Goal: Task Accomplishment & Management: Manage account settings

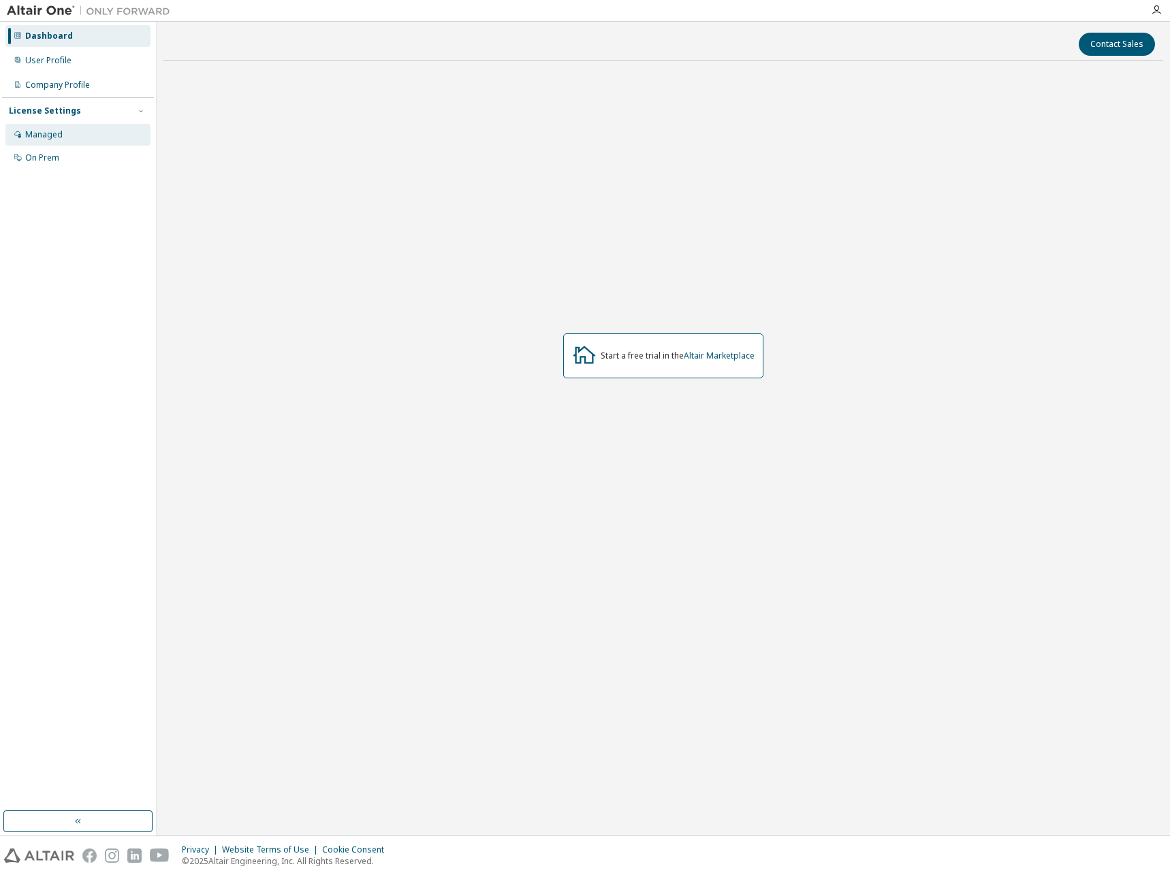
click at [65, 128] on div "Managed" at bounding box center [77, 135] width 145 height 22
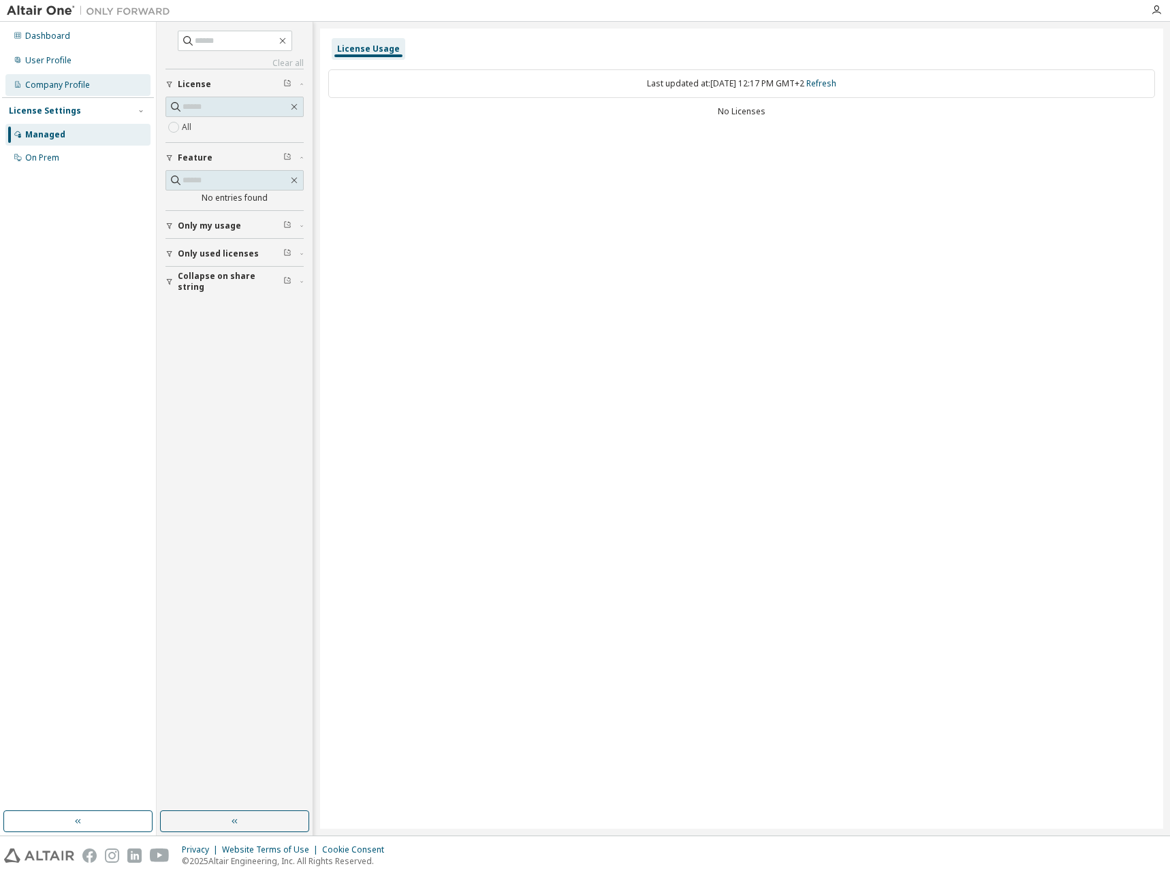
click at [52, 84] on div "Company Profile" at bounding box center [57, 85] width 65 height 11
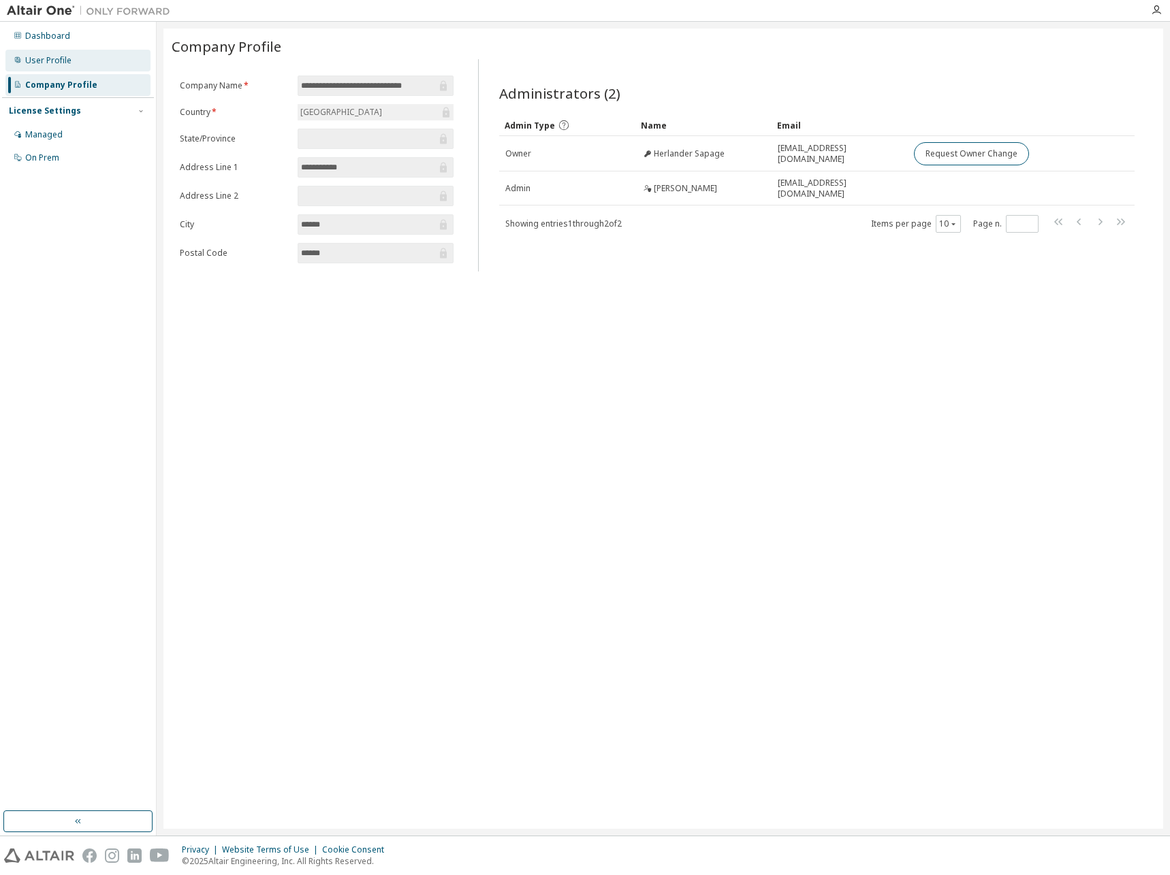
click at [72, 67] on div "User Profile" at bounding box center [77, 61] width 145 height 22
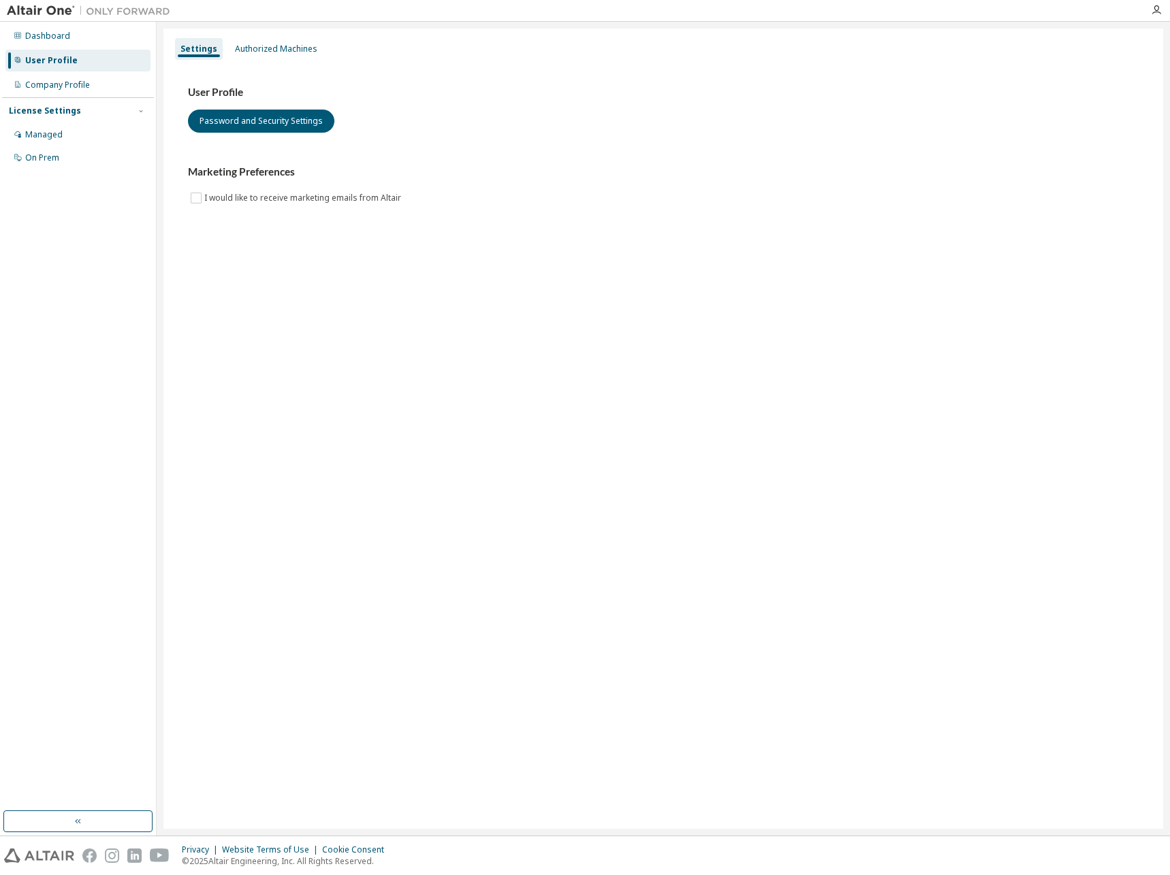
click at [82, 23] on div "Dashboard User Profile Company Profile License Settings Managed On Prem" at bounding box center [78, 429] width 157 height 814
click at [70, 40] on div "Dashboard" at bounding box center [77, 36] width 145 height 22
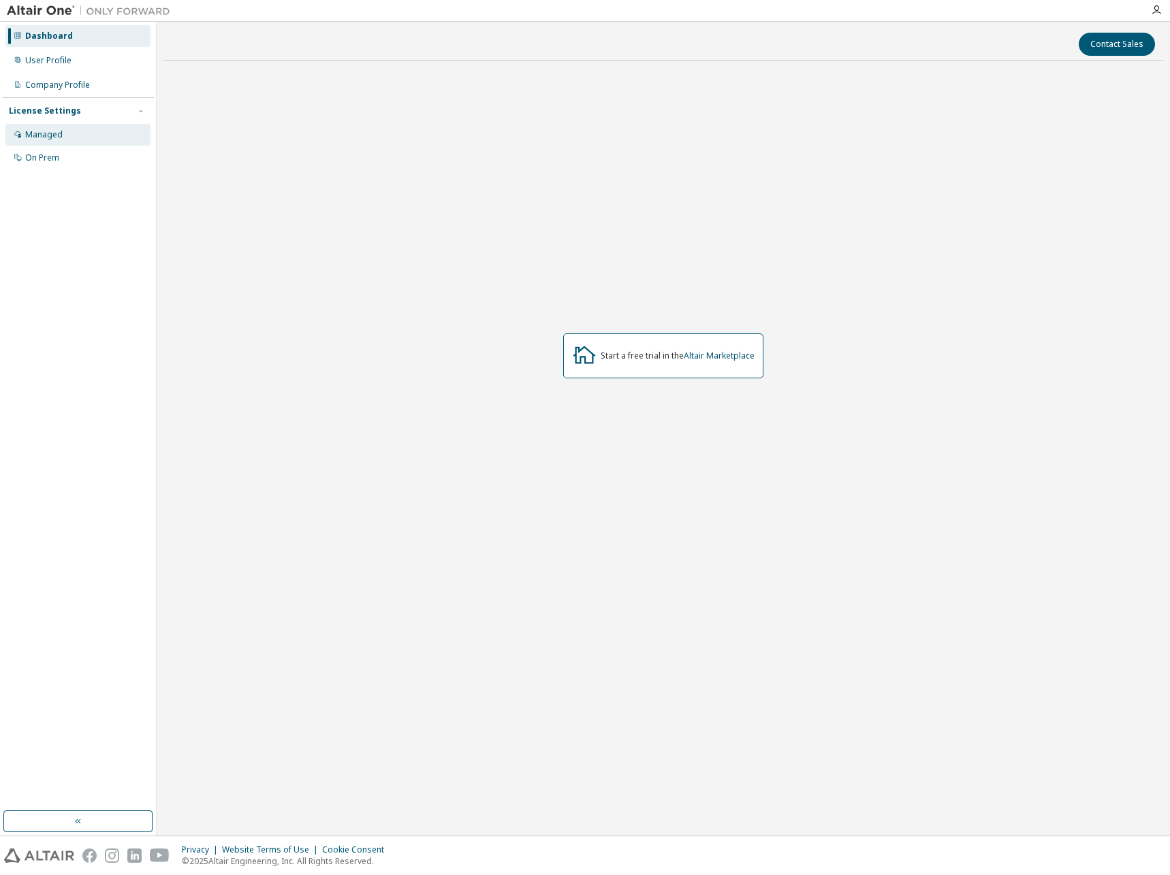
click at [55, 133] on div "Managed" at bounding box center [43, 134] width 37 height 11
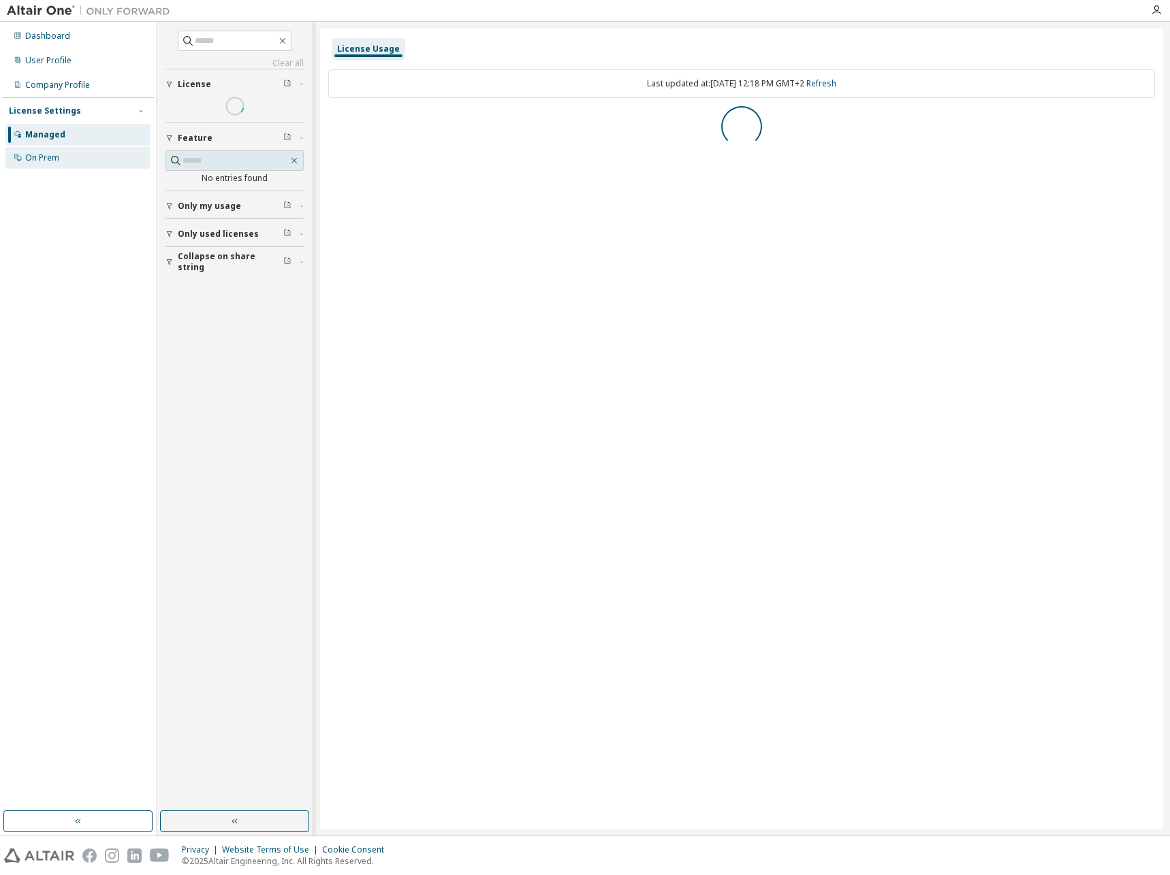
click at [49, 160] on div "On Prem" at bounding box center [42, 157] width 34 height 11
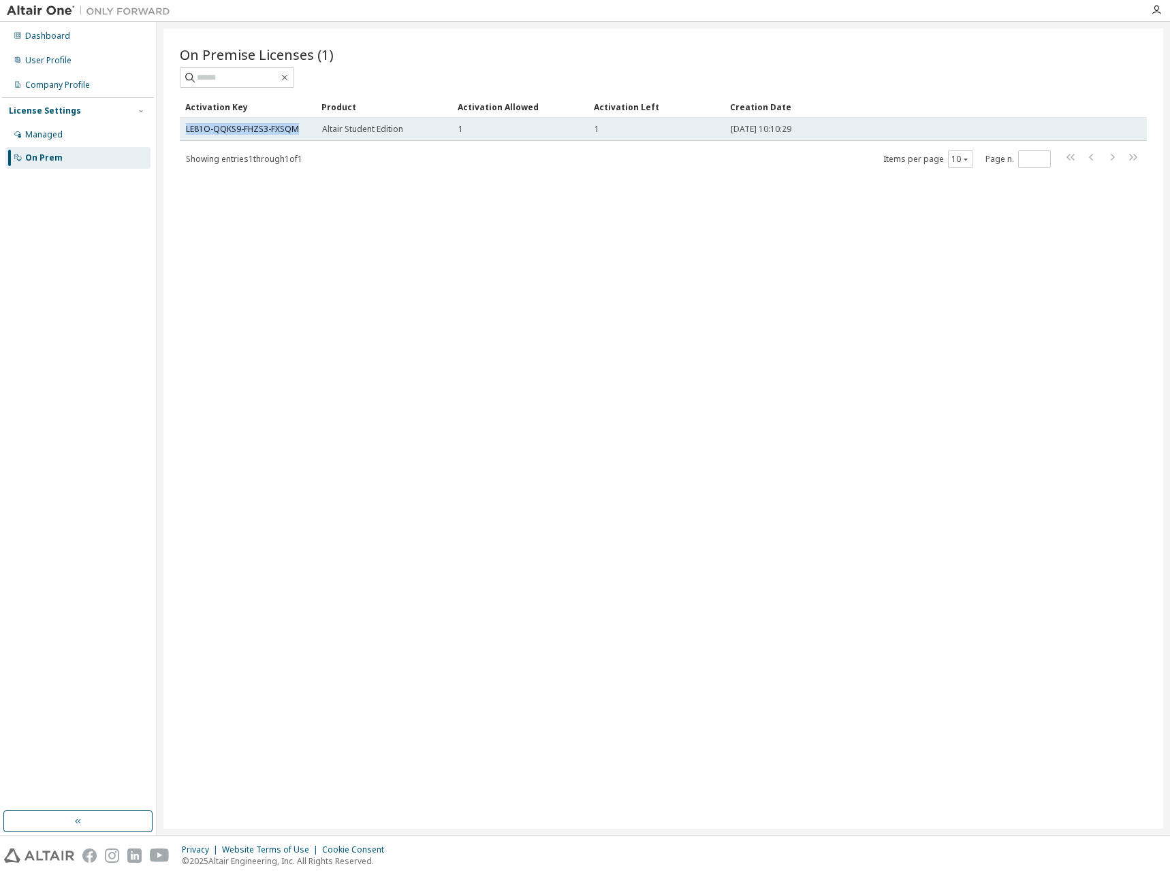
copy link "LE81O-QQKS9-FHZS3-FXSQM"
drag, startPoint x: 184, startPoint y: 129, endPoint x: 297, endPoint y: 130, distance: 113.0
click at [297, 130] on td "LE81O-QQKS9-FHZS3-FXSQM" at bounding box center [248, 129] width 136 height 23
